Goal: Find specific fact: Find specific fact

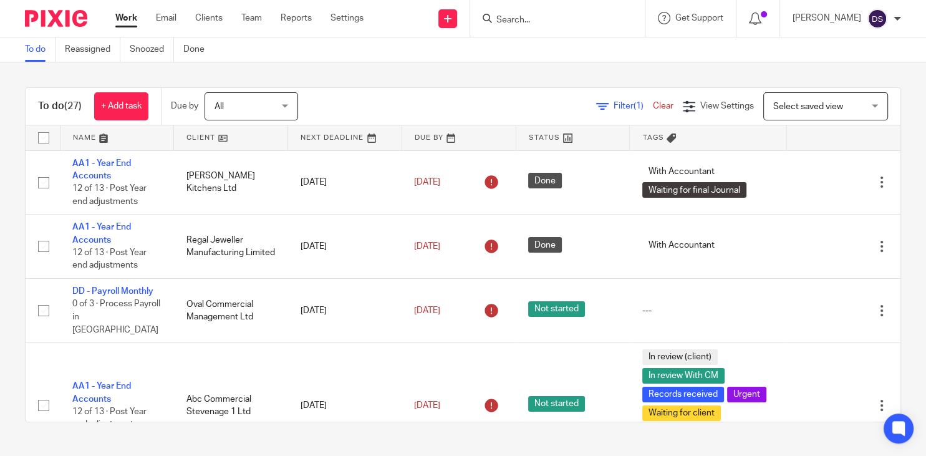
click at [535, 18] on input "Search" at bounding box center [551, 20] width 112 height 11
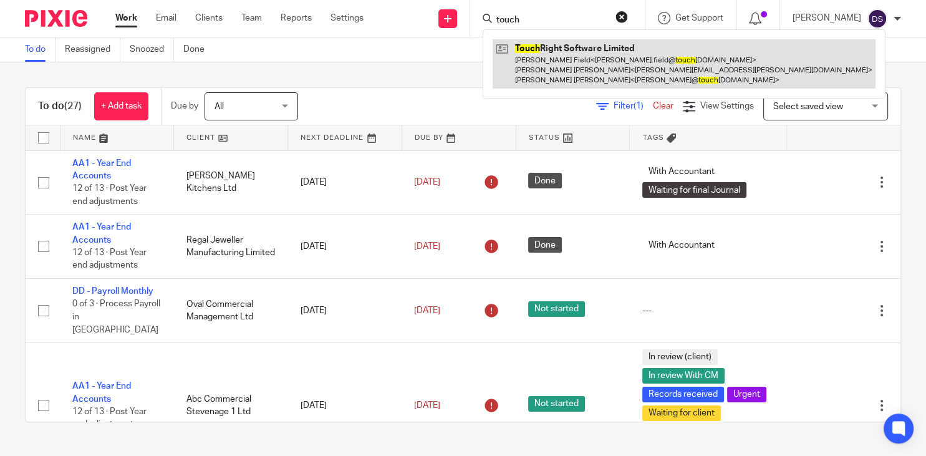
type input "touch"
click at [562, 55] on link at bounding box center [684, 63] width 383 height 49
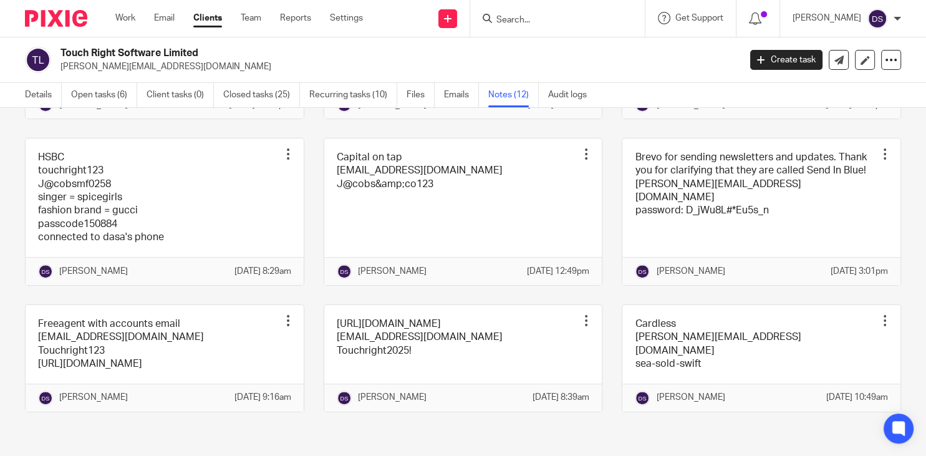
scroll to position [499, 0]
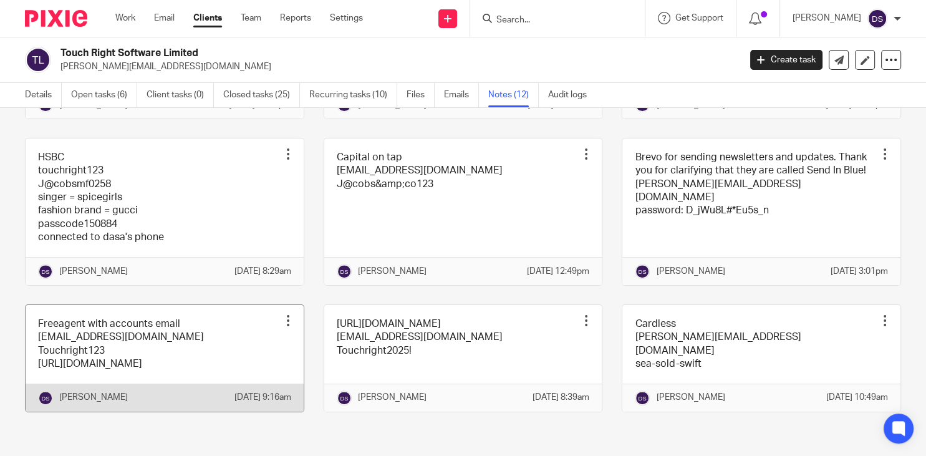
click at [134, 333] on link at bounding box center [165, 358] width 278 height 107
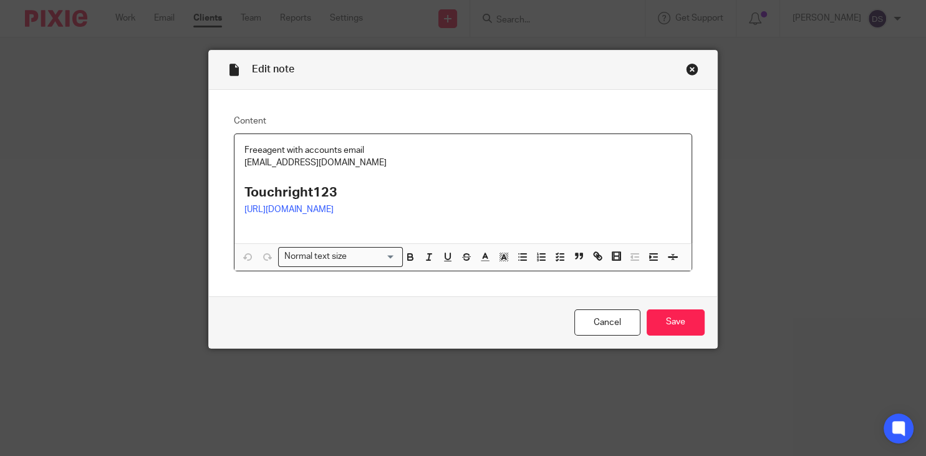
drag, startPoint x: 393, startPoint y: 161, endPoint x: 234, endPoint y: 161, distance: 158.4
click at [234, 161] on div "Freeagent with accounts email accounts@touchrightsoftware.com Touchright123 htt…" at bounding box center [462, 188] width 457 height 109
copy p "accounts@touchrightsoftware.com"
drag, startPoint x: 303, startPoint y: 196, endPoint x: 228, endPoint y: 196, distance: 75.4
click at [228, 196] on div "Content Freeagent with accounts email accounts@touchrightsoftware.com Touchrigh…" at bounding box center [463, 193] width 508 height 206
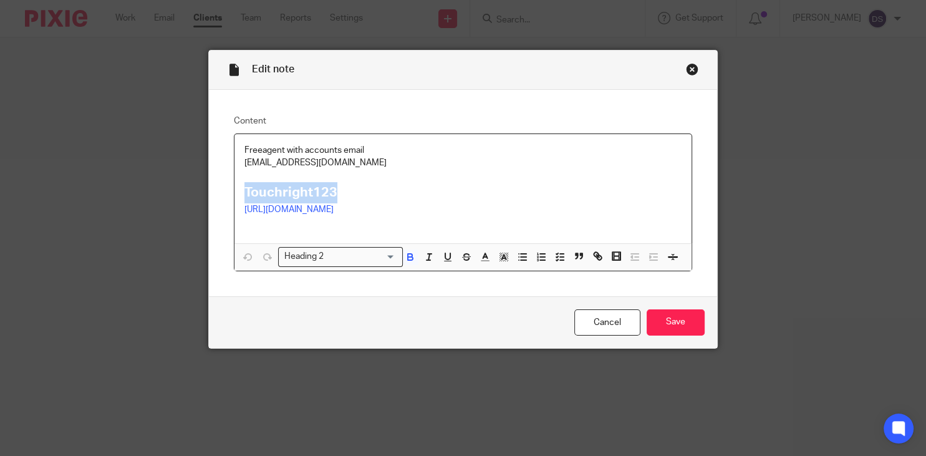
copy strong "Touchright123"
click at [694, 67] on div "Close this dialog window" at bounding box center [692, 69] width 12 height 12
